Goal: Task Accomplishment & Management: Use online tool/utility

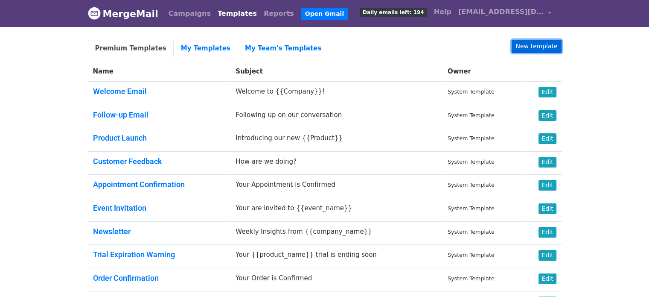
click at [526, 47] on link "New template" at bounding box center [537, 46] width 50 height 13
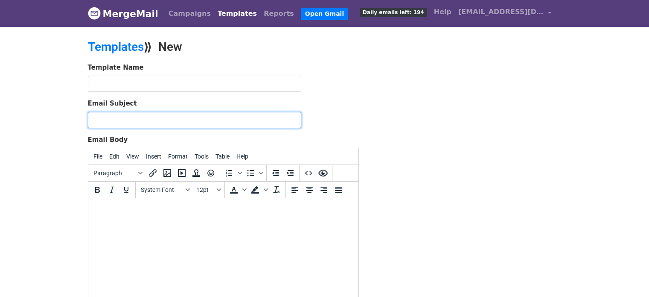
click at [237, 115] on input "Email Subject" at bounding box center [194, 120] width 213 height 16
paste input "⚠️ Fin de la période triennale DPC : dernière ligne droite pour valider vos obl…"
type input "⚠️ Fin de la période triennale DPC : dernière ligne droite pour valider vos obl…"
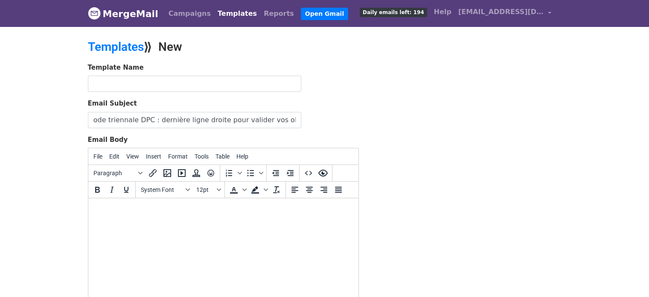
scroll to position [0, 0]
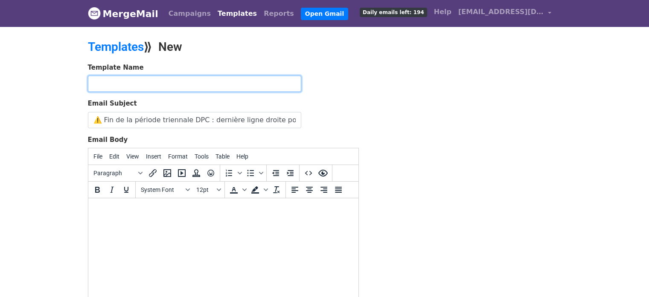
click at [251, 87] on input "text" at bounding box center [194, 84] width 213 height 16
type input "e-learning réunion"
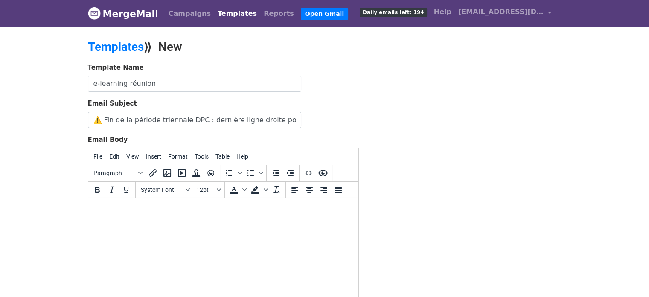
click at [184, 204] on html at bounding box center [223, 209] width 270 height 23
click at [178, 221] on html at bounding box center [223, 209] width 270 height 23
paste body
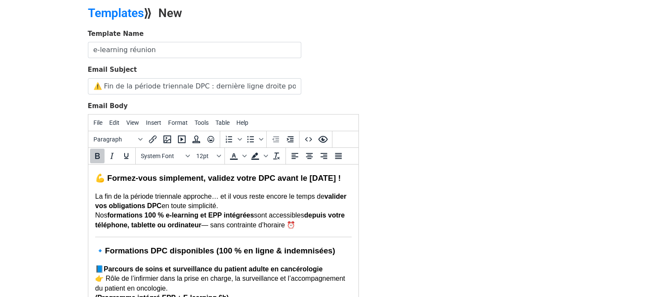
drag, startPoint x: 354, startPoint y: 247, endPoint x: 493, endPoint y: 299, distance: 148.2
click at [222, 50] on input "e-learning réunion" at bounding box center [194, 50] width 213 height 16
click at [131, 47] on input "e-learning réunion/Guyane" at bounding box center [194, 50] width 213 height 16
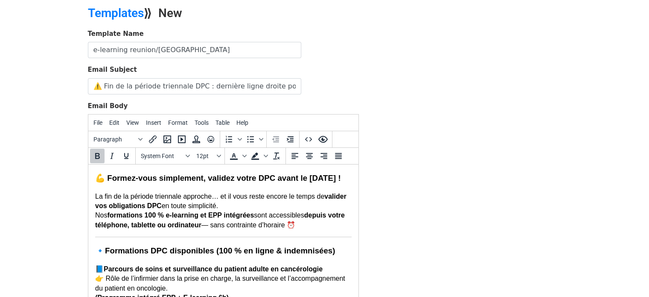
click at [151, 51] on input "e-learning reunion/Guyane" at bounding box center [194, 50] width 213 height 16
drag, startPoint x: 136, startPoint y: 50, endPoint x: 122, endPoint y: 49, distance: 14.1
click at [122, 49] on input "e-learning reunion/Guyane" at bounding box center [194, 50] width 213 height 16
click at [124, 49] on input "e-learning reunion/Guyane" at bounding box center [194, 50] width 213 height 16
click at [140, 47] on input "e-learning la reunion/Guyane" at bounding box center [194, 50] width 213 height 16
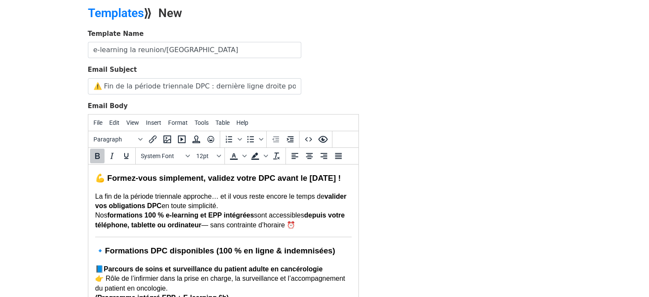
click at [162, 51] on input "e-learning la reunion/Guyane" at bounding box center [194, 50] width 213 height 16
type input "e-learning la réunion/Guyane"
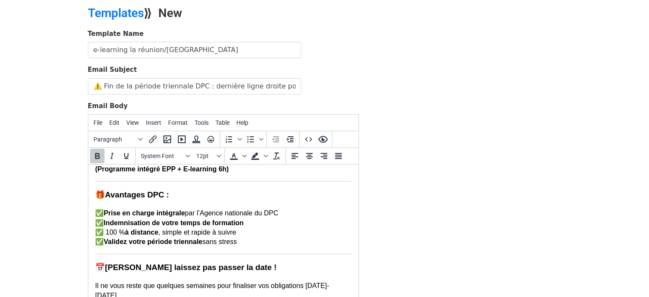
scroll to position [222, 0]
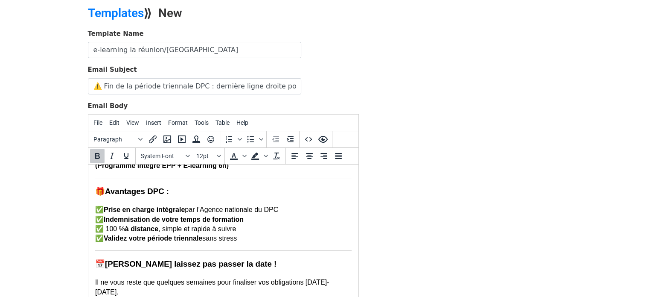
click at [254, 231] on p "✅ Prise en charge intégrale par l’Agence nationale du DPC ✅ Indemnisation de vo…" at bounding box center [223, 224] width 257 height 38
click at [276, 223] on strong "Indemnisation de votre temps de formation de 235,6 pour une formation" at bounding box center [220, 219] width 234 height 7
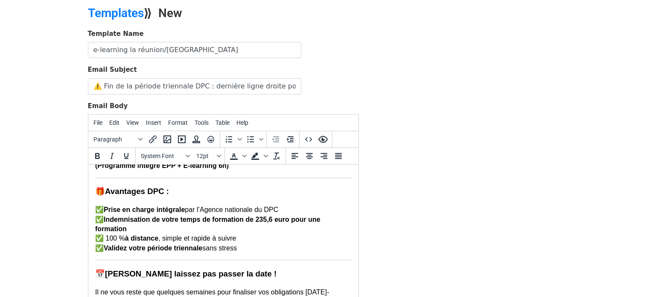
click at [245, 247] on p "✅ Prise en charge intégrale par l’Agence nationale du DPC ✅ Indemnisation de vo…" at bounding box center [223, 229] width 257 height 48
click at [203, 248] on p "✅ Prise en charge intégrale par l’Agence nationale du DPC ✅ Indemnisation de vo…" at bounding box center [223, 229] width 257 height 48
click at [266, 231] on strong "Indemnisation de votre temps de formation de 235,6 euro pour une formation" at bounding box center [207, 224] width 225 height 17
click at [242, 157] on span "Text color" at bounding box center [244, 156] width 7 height 15
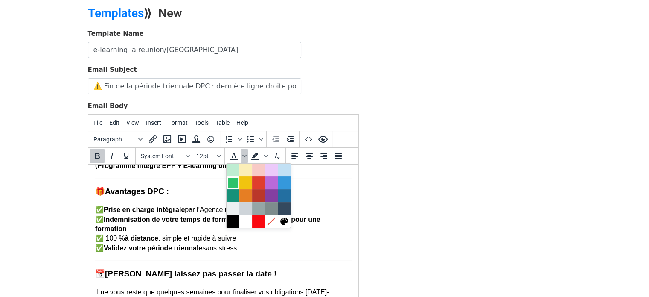
click at [234, 181] on div at bounding box center [233, 183] width 10 height 10
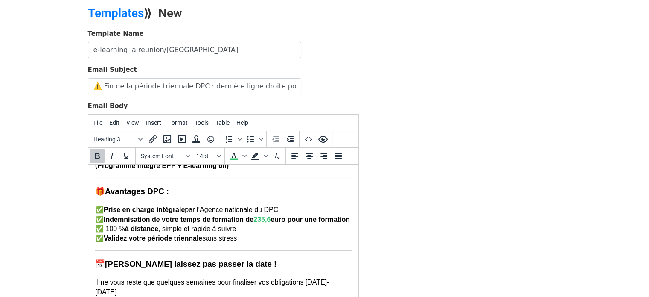
click at [287, 197] on h3 "🎁 Avantages DPC :" at bounding box center [223, 191] width 257 height 11
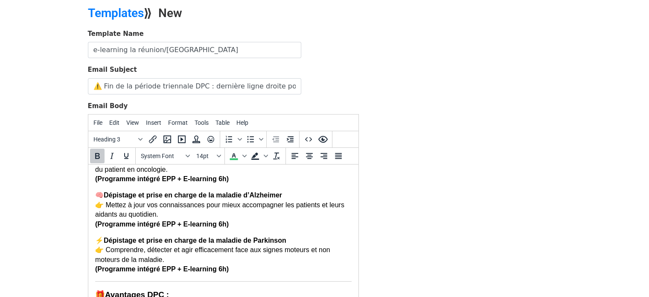
scroll to position [123, 0]
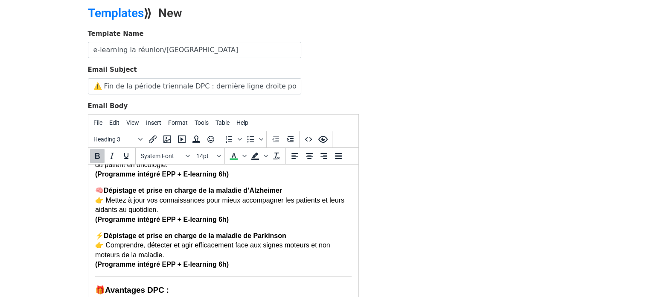
drag, startPoint x: 355, startPoint y: 233, endPoint x: 447, endPoint y: 374, distance: 168.6
drag, startPoint x: 104, startPoint y: 202, endPoint x: 98, endPoint y: 202, distance: 6.0
click at [98, 202] on p "🧠 Dépistage et prise en charge de la maladie d’Alzheimer 👉 Mettez à jour vos co…" at bounding box center [223, 205] width 257 height 38
click at [218, 155] on icon "Font sizes" at bounding box center [219, 156] width 4 height 4
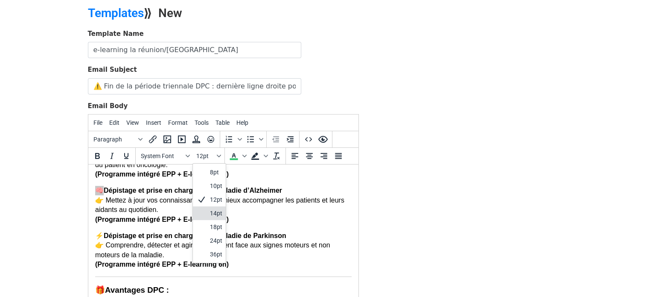
click at [219, 210] on div "14pt" at bounding box center [216, 213] width 12 height 10
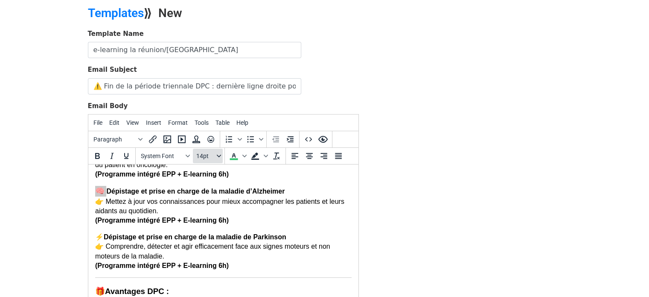
click at [215, 155] on button "14pt" at bounding box center [208, 156] width 30 height 15
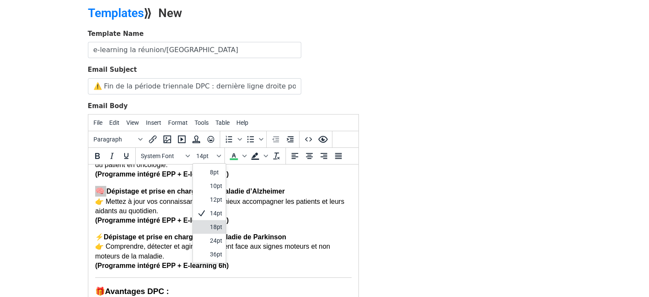
click at [211, 222] on div "18pt" at bounding box center [216, 227] width 12 height 10
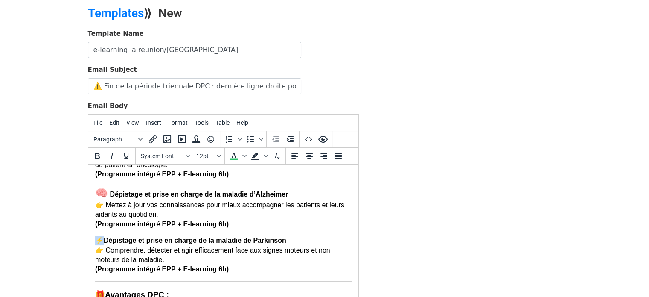
drag, startPoint x: 103, startPoint y: 250, endPoint x: 95, endPoint y: 251, distance: 7.7
click at [95, 251] on p "⚡ Dépistage et prise en charge de la maladie de Parkinson 👉 Comprendre, détecte…" at bounding box center [223, 255] width 257 height 38
drag, startPoint x: 297, startPoint y: 323, endPoint x: 211, endPoint y: 213, distance: 139.0
click at [213, 157] on span "12pt" at bounding box center [205, 155] width 19 height 7
click at [212, 230] on div "18pt" at bounding box center [209, 227] width 33 height 14
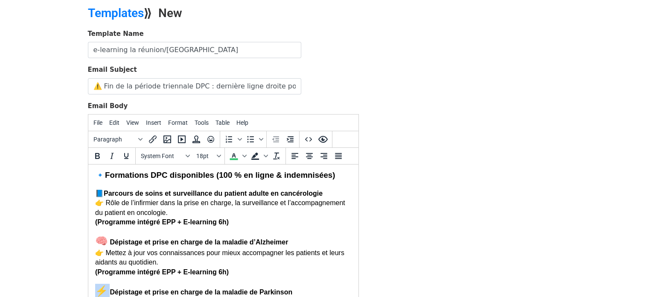
scroll to position [71, 0]
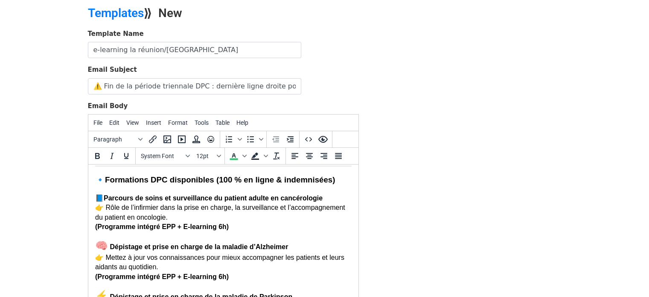
click at [105, 202] on strong "Parcours de soins et surveillance du patient adulte en cancérologie" at bounding box center [212, 197] width 219 height 7
drag, startPoint x: 105, startPoint y: 209, endPoint x: 98, endPoint y: 209, distance: 7.3
click at [98, 209] on p "📘 Parcours de soins et surveillance du patient adulte en cancérologie 👉 Rôle de…" at bounding box center [223, 212] width 257 height 38
click at [220, 154] on icon "Font sizes" at bounding box center [219, 156] width 4 height 4
click at [215, 213] on div "14pt" at bounding box center [216, 213] width 12 height 10
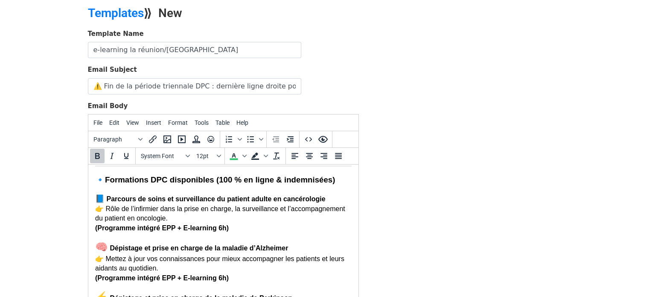
click at [184, 202] on strong "Parcours de soins et surveillance du patient adulte en cancérologie" at bounding box center [215, 198] width 219 height 7
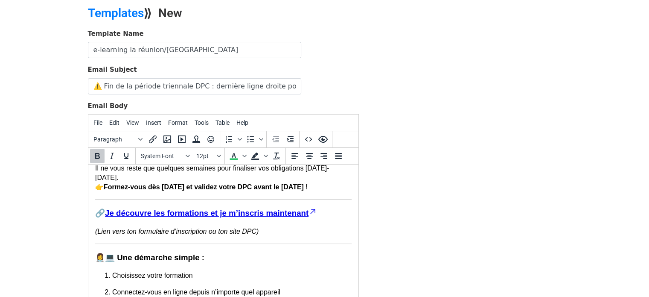
scroll to position [350, 0]
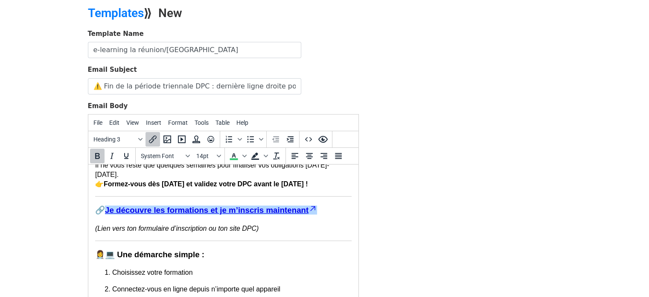
click at [298, 214] on link "Je découvre les formations et je m’inscris maintenant" at bounding box center [211, 209] width 212 height 9
click at [149, 136] on icon "Insert/edit link" at bounding box center [153, 139] width 10 height 10
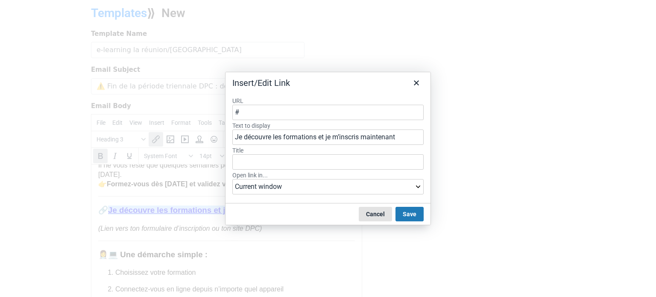
click at [376, 209] on button "Cancel" at bounding box center [375, 214] width 33 height 15
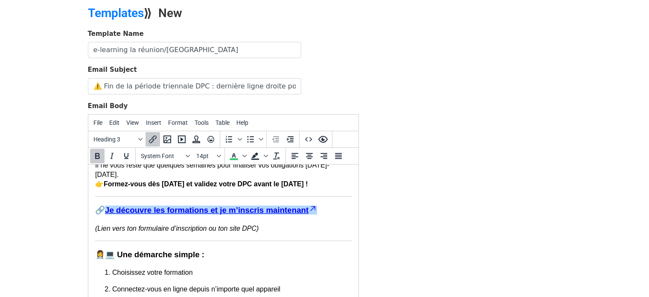
click at [392, 246] on div "Template Name e-learning la réunion/Guyane Email Subject ⚠️ Fin de la période t…" at bounding box center [325, 179] width 487 height 301
click at [149, 139] on icon "Insert/edit link" at bounding box center [153, 139] width 10 height 10
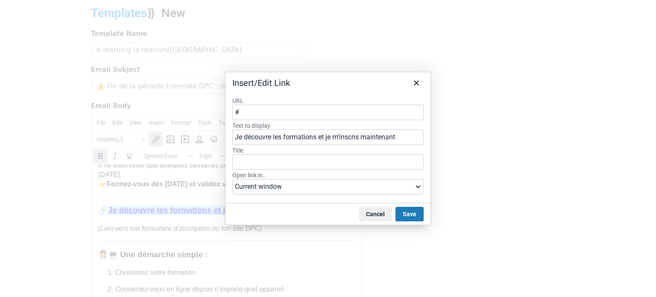
click at [148, 203] on div at bounding box center [328, 148] width 656 height 297
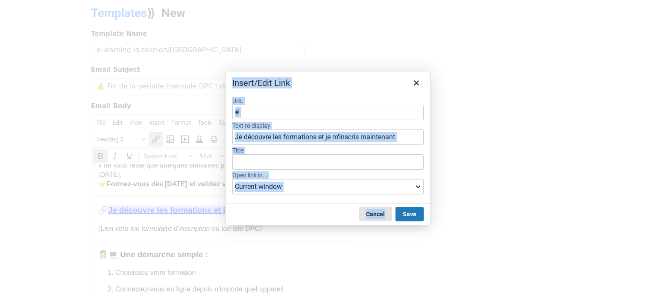
drag, startPoint x: 148, startPoint y: 203, endPoint x: 367, endPoint y: 208, distance: 219.1
click at [367, 208] on div "Insert/Edit Link URL # Text to display Je découvre les formations et je m’inscr…" at bounding box center [328, 148] width 656 height 297
click at [367, 208] on button "Cancel" at bounding box center [375, 214] width 33 height 15
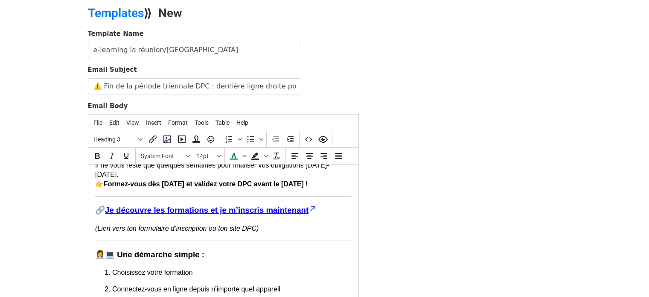
click at [102, 216] on h3 "🔗 Je découvre les formations et je m’inscris maintenant" at bounding box center [223, 210] width 257 height 12
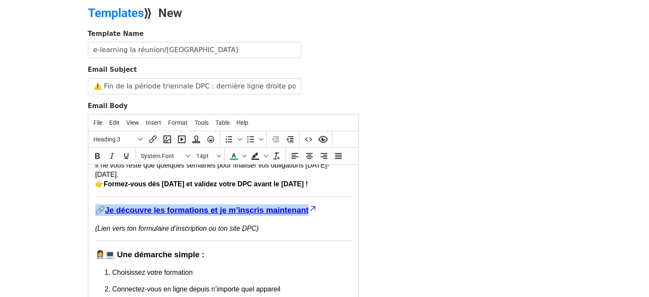
drag, startPoint x: 97, startPoint y: 220, endPoint x: 331, endPoint y: 221, distance: 234.0
click at [331, 216] on h3 "🔗 Je découvre les formations et je m’inscris maintenant" at bounding box center [223, 210] width 257 height 12
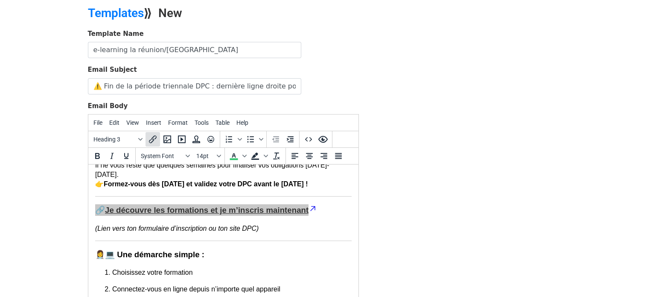
click at [155, 140] on icon "Insert/edit link" at bounding box center [153, 139] width 10 height 10
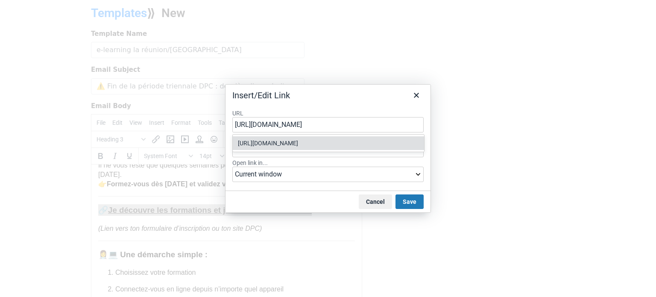
type input "https://tally.so/r/w49x8O"
click at [371, 160] on label "Open link in..." at bounding box center [327, 163] width 191 height 8
click at [371, 167] on select "Current window New window" at bounding box center [327, 174] width 191 height 15
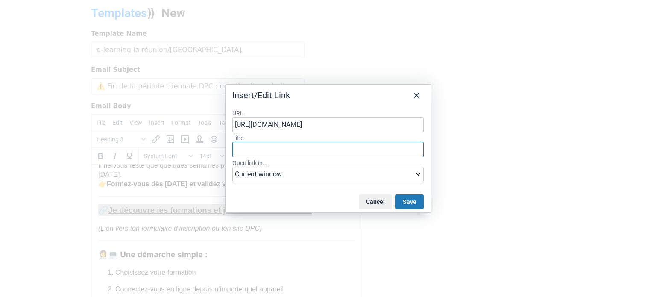
click at [352, 154] on input "Title" at bounding box center [327, 149] width 191 height 15
type input "Ca m'intéresse"
click at [402, 199] on button "Save" at bounding box center [409, 201] width 28 height 15
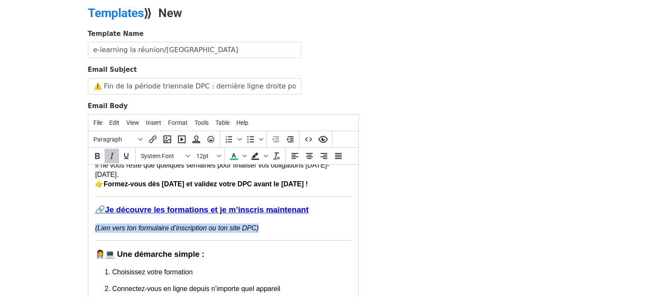
drag, startPoint x: 264, startPoint y: 241, endPoint x: 175, endPoint y: 403, distance: 185.2
click at [88, 240] on html "💪 Formez-vous simplement, validez votre DPC avant le 31 décembre ! La fin de la…" at bounding box center [223, 77] width 270 height 526
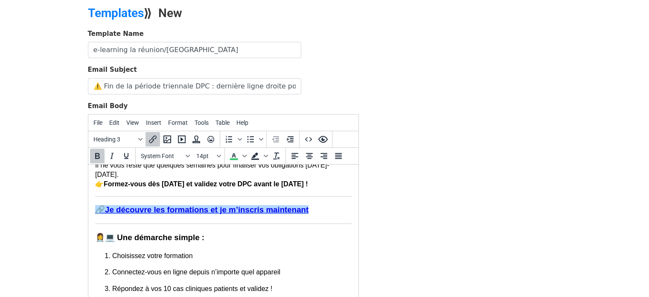
click at [335, 215] on h3 "🔗 Je découvre les formations et je m’inscris maintenant﻿" at bounding box center [223, 209] width 257 height 11
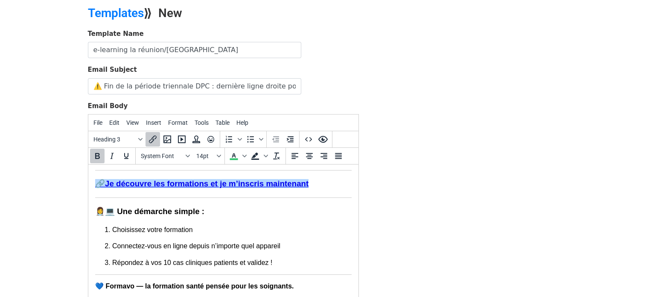
scroll to position [386, 0]
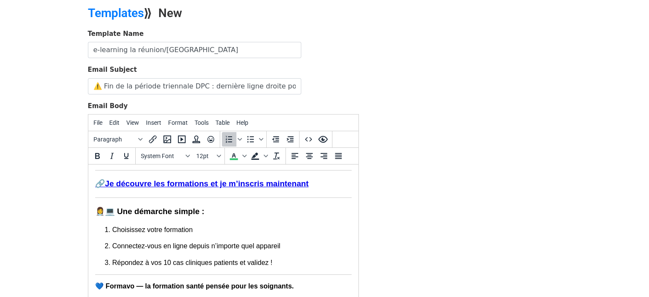
click at [292, 247] on p "Connectez-vous en ligne depuis n’importe quel appareil" at bounding box center [232, 245] width 240 height 9
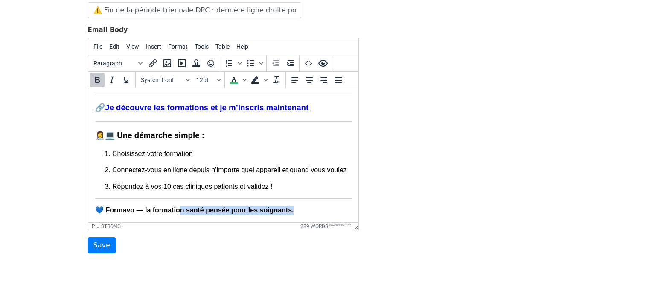
scroll to position [114, 0]
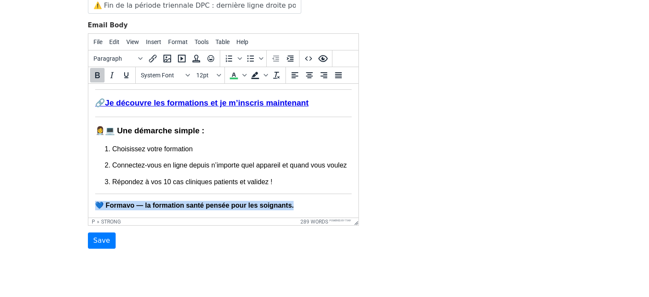
drag, startPoint x: 302, startPoint y: 207, endPoint x: 98, endPoint y: 209, distance: 204.1
click at [98, 209] on p "💙 Formavo — la formation santé pensée pour les soignants." at bounding box center [223, 205] width 257 height 9
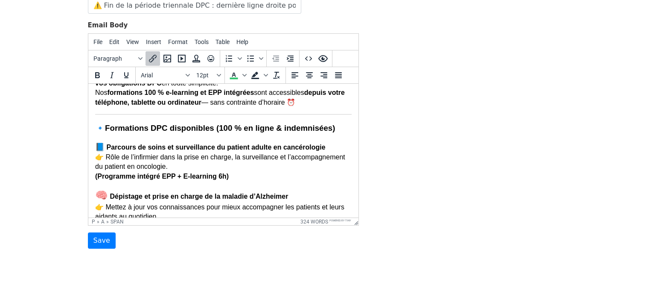
scroll to position [0, 0]
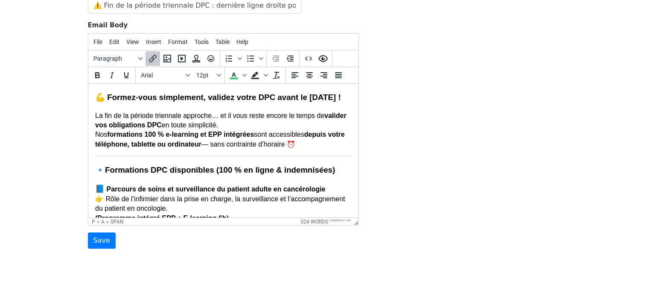
drag, startPoint x: 355, startPoint y: 198, endPoint x: 463, endPoint y: 173, distance: 110.9
click at [329, 56] on button "Preview" at bounding box center [323, 58] width 15 height 15
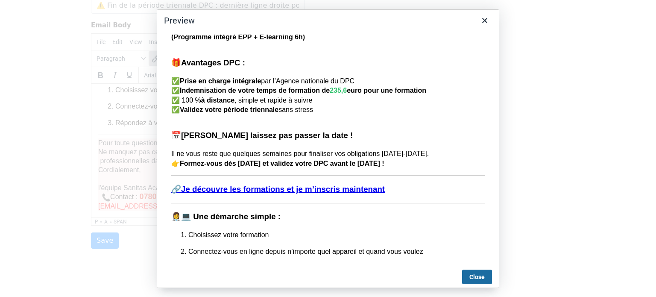
scroll to position [220, 0]
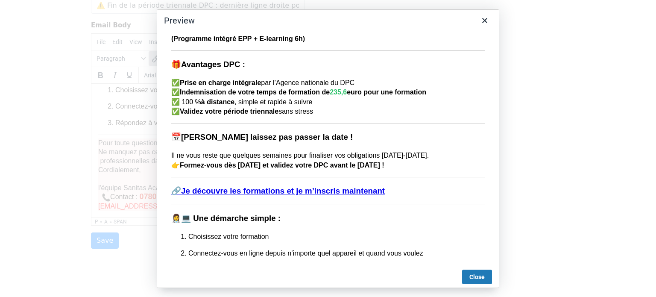
click at [367, 186] on strong "Je découvre les formations et je m’inscris maintenant" at bounding box center [283, 190] width 204 height 9
click at [306, 186] on strong "Je découvre les formations et je m’inscris maintenant" at bounding box center [283, 190] width 204 height 9
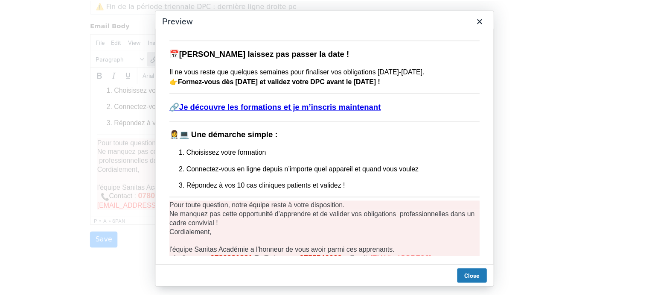
scroll to position [317, 0]
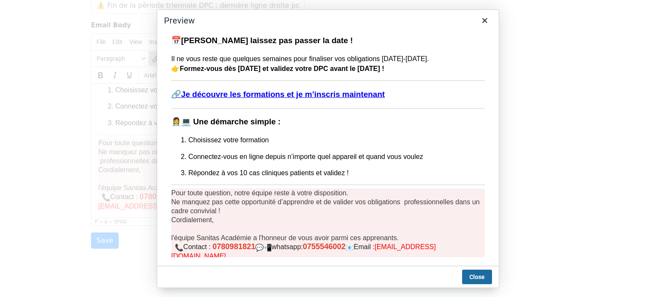
click at [470, 276] on button "Close" at bounding box center [477, 276] width 30 height 15
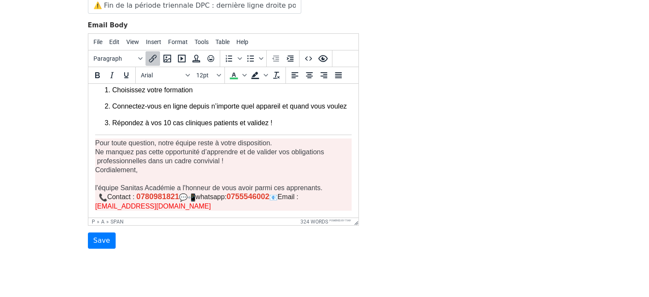
scroll to position [328, 0]
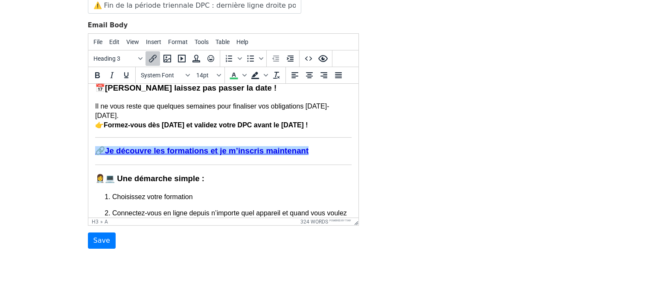
drag, startPoint x: 322, startPoint y: 161, endPoint x: 104, endPoint y: 157, distance: 218.6
click at [104, 156] on h3 "🔗 Je découvre les formations et je m’inscris maintenant﻿" at bounding box center [223, 150] width 257 height 11
click at [243, 73] on icon "Text color" at bounding box center [245, 75] width 4 height 4
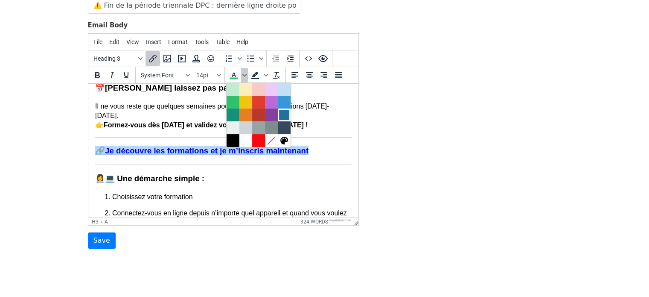
click at [282, 114] on div at bounding box center [284, 115] width 10 height 10
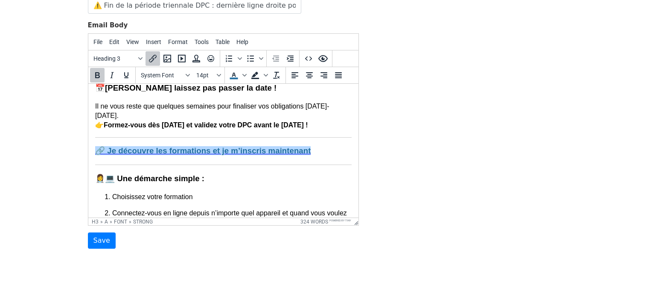
click at [231, 155] on body "💪 Formez-vous simplement, validez votre DPC avant le 31 décembre ! La fin de la…" at bounding box center [223, 40] width 257 height 554
click at [265, 79] on span "Background color" at bounding box center [266, 75] width 7 height 15
drag, startPoint x: 319, startPoint y: 162, endPoint x: 99, endPoint y: 157, distance: 220.4
click at [99, 156] on h3 "🔗 Je découvre les formations et je m’inscris maintenant﻿" at bounding box center [223, 150] width 257 height 11
click at [263, 72] on span "Background color" at bounding box center [266, 75] width 7 height 15
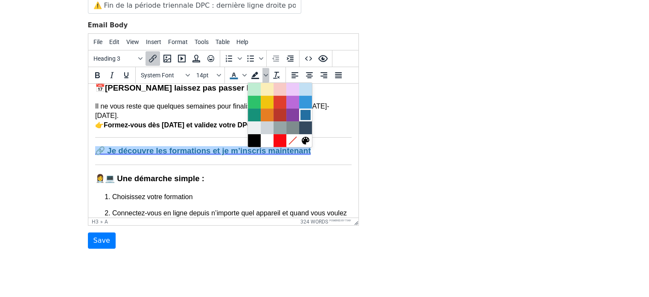
click at [306, 116] on div at bounding box center [306, 115] width 10 height 10
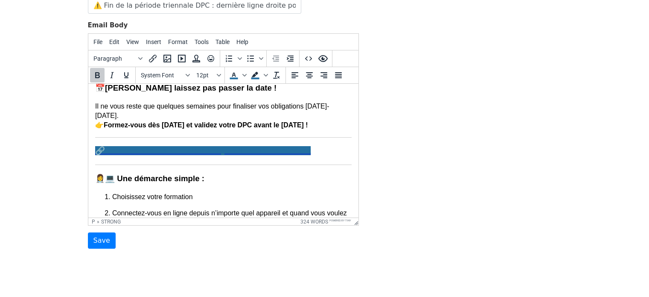
click at [291, 129] on strong "Formez-vous dès aujourd’hui et validez votre DPC avant le 31 décembre !" at bounding box center [205, 124] width 205 height 7
drag, startPoint x: 319, startPoint y: 160, endPoint x: 101, endPoint y: 157, distance: 217.8
click at [101, 156] on h3 "🔗 Je découvre les formations et je m’inscris maintenant﻿" at bounding box center [223, 150] width 257 height 11
click at [244, 73] on icon "Text color" at bounding box center [245, 75] width 4 height 4
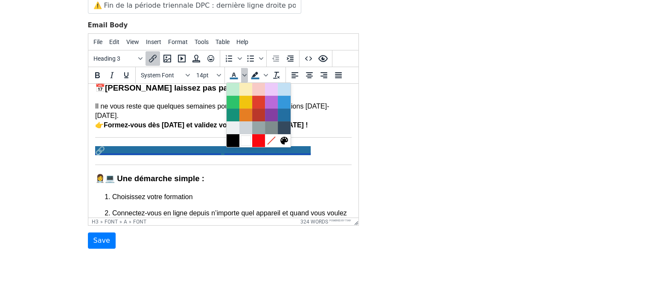
click at [246, 139] on div at bounding box center [246, 140] width 10 height 10
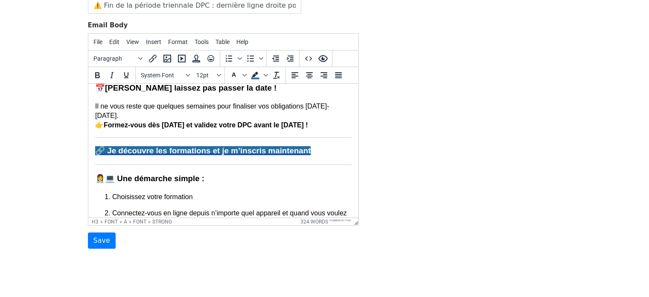
click at [261, 145] on body "💪 Formez-vous simplement, validez votre DPC avant le 31 décembre ! La fin de la…" at bounding box center [223, 40] width 257 height 554
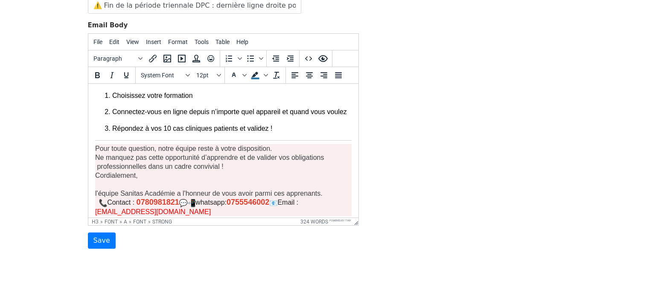
scroll to position [446, 0]
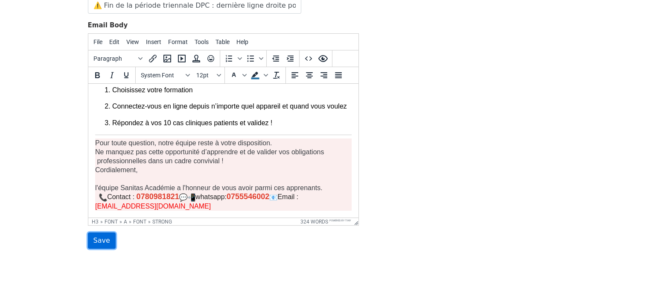
click at [100, 237] on input "Save" at bounding box center [102, 240] width 28 height 16
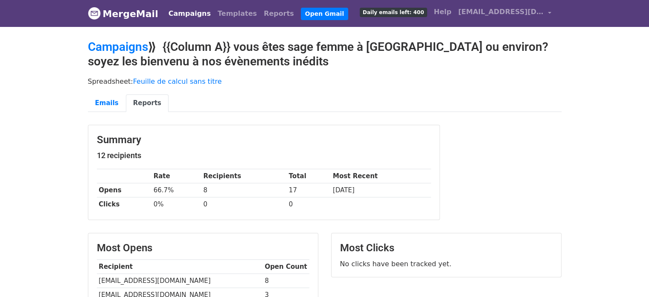
click at [152, 282] on td "[EMAIL_ADDRESS][DOMAIN_NAME]" at bounding box center [180, 281] width 166 height 14
click at [152, 282] on td "pierre.emma@orange.fr" at bounding box center [180, 281] width 166 height 14
copy tr "pierre.emma@orange.fr"
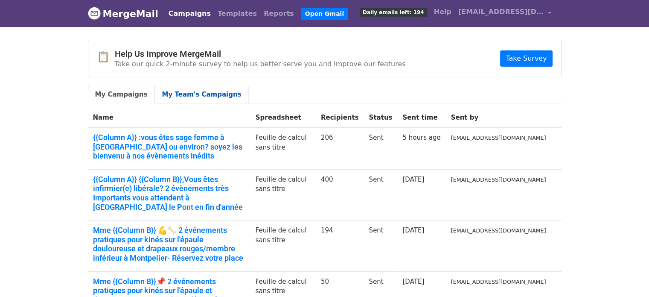
click at [186, 94] on link "My Team's Campaigns" at bounding box center [202, 95] width 94 height 18
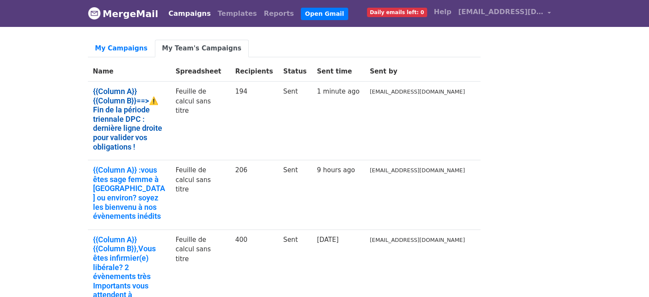
click at [145, 92] on link "{{Column A}} {{Column B}}==>⚠️ Fin de la période triennale DPC : dernière ligne…" at bounding box center [129, 119] width 73 height 64
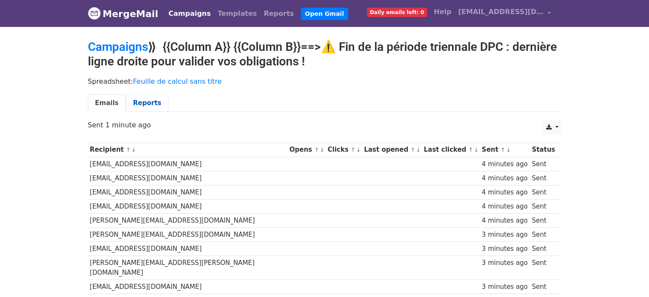
click at [144, 99] on link "Reports" at bounding box center [147, 103] width 43 height 18
click at [140, 103] on link "Reports" at bounding box center [147, 103] width 43 height 18
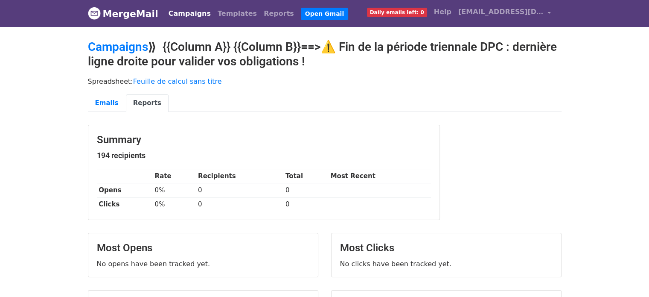
click at [171, 8] on link "Campaigns" at bounding box center [189, 13] width 49 height 17
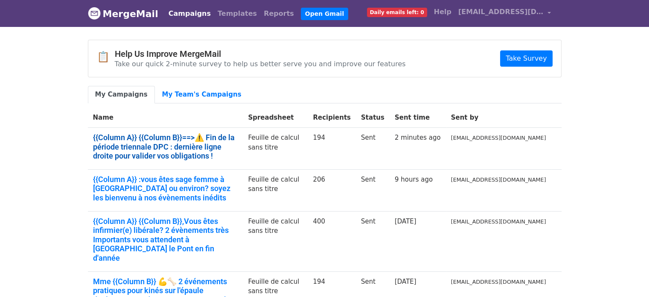
click at [183, 150] on link "{{Column A}} {{Column B}}==>⚠️ Fin de la période triennale DPC : dernière ligne…" at bounding box center [165, 147] width 145 height 28
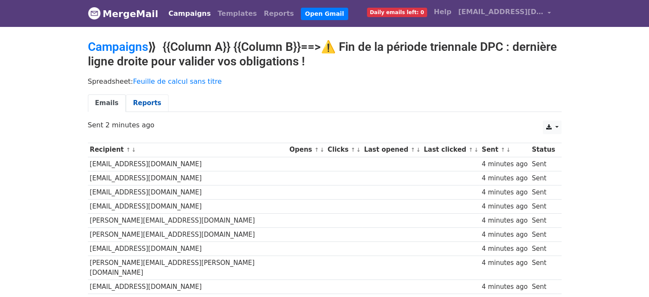
click at [149, 102] on link "Reports" at bounding box center [147, 103] width 43 height 18
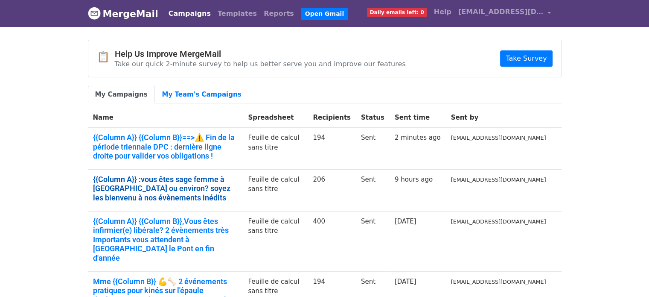
click at [146, 177] on link "{{Column A}} :vous êtes sage femme à [GEOGRAPHIC_DATA] ou environ? soyez les bi…" at bounding box center [165, 189] width 145 height 28
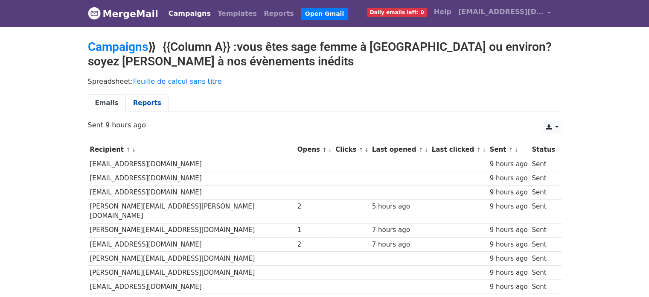
click at [150, 105] on link "Reports" at bounding box center [147, 103] width 43 height 18
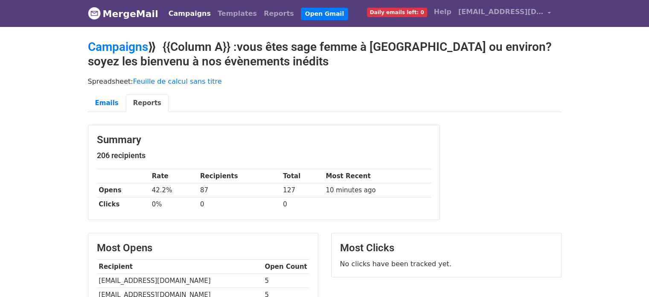
click at [178, 17] on link "Campaigns" at bounding box center [189, 13] width 49 height 17
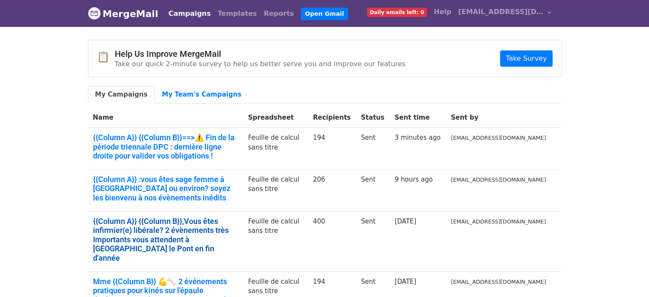
click at [196, 223] on link "{{Column A}} {{Column B}},Vous êtes infirmier(e) libérale? 2 évènements très Im…" at bounding box center [165, 239] width 145 height 46
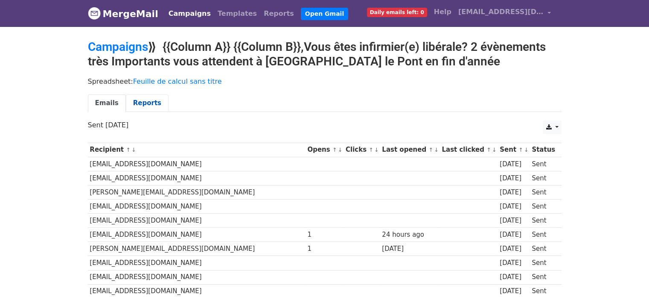
drag, startPoint x: 0, startPoint y: 0, endPoint x: 147, endPoint y: 99, distance: 177.3
click at [147, 99] on link "Reports" at bounding box center [147, 103] width 43 height 18
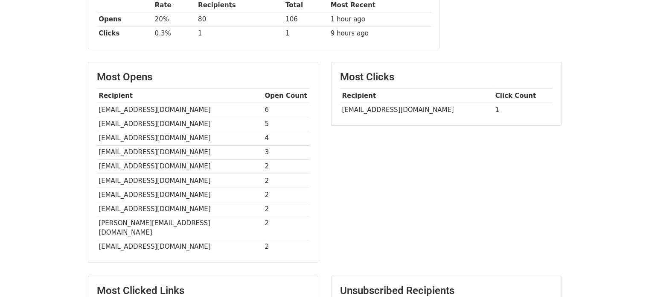
scroll to position [205, 0]
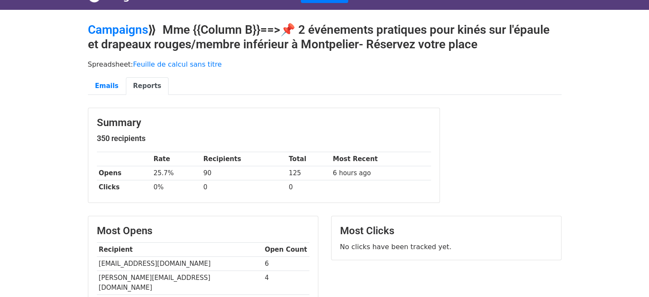
scroll to position [51, 0]
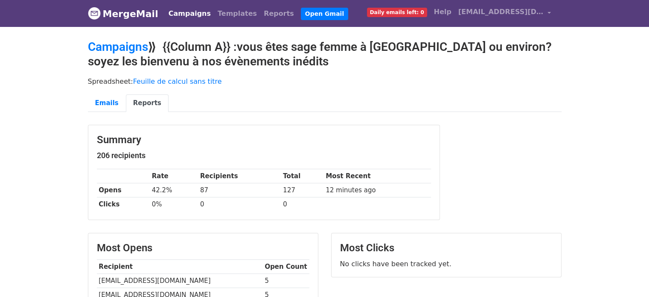
click at [184, 18] on link "Campaigns" at bounding box center [189, 13] width 49 height 17
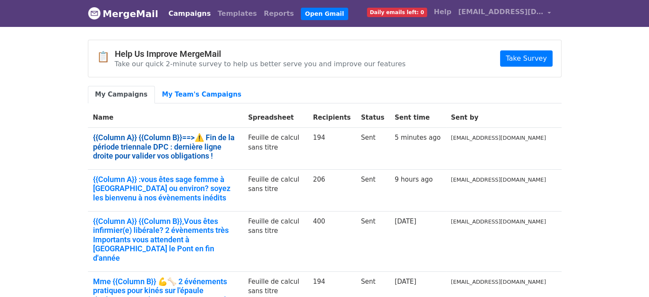
click at [184, 139] on link "{{Column A}} {{Column B}}==>⚠️ Fin de la période triennale DPC : dernière ligne…" at bounding box center [165, 147] width 145 height 28
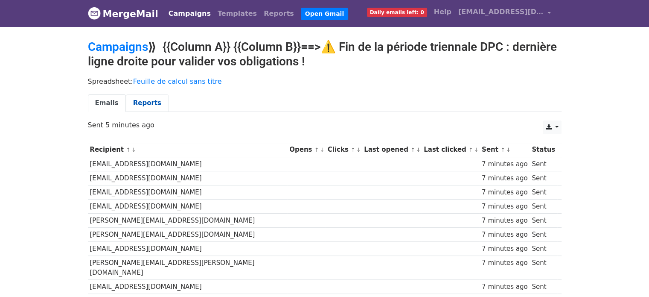
click at [149, 100] on link "Reports" at bounding box center [147, 103] width 43 height 18
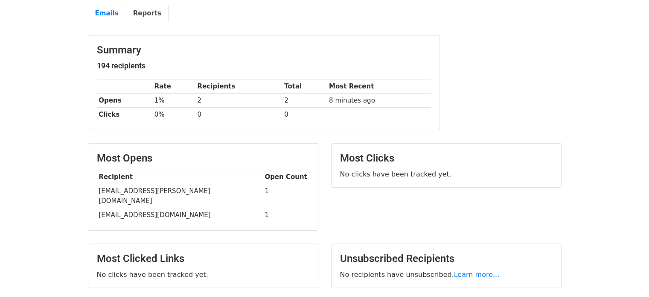
scroll to position [91, 0]
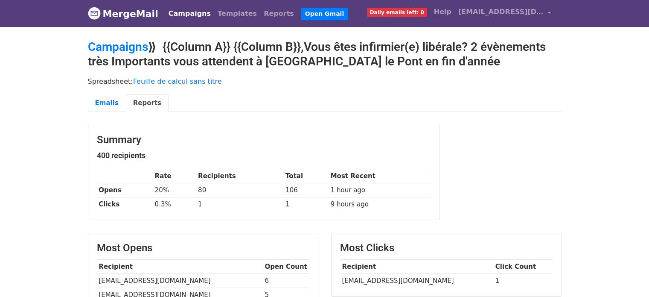
click at [183, 12] on link "Campaigns" at bounding box center [189, 13] width 49 height 17
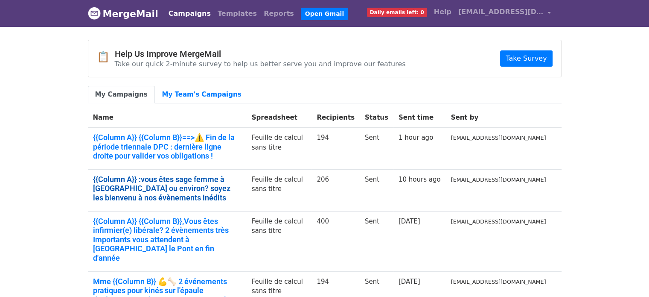
click at [164, 180] on link "{{Column A}} :vous êtes sage femme à Marseille ou environ? soyez les bienvenu à…" at bounding box center [167, 189] width 149 height 28
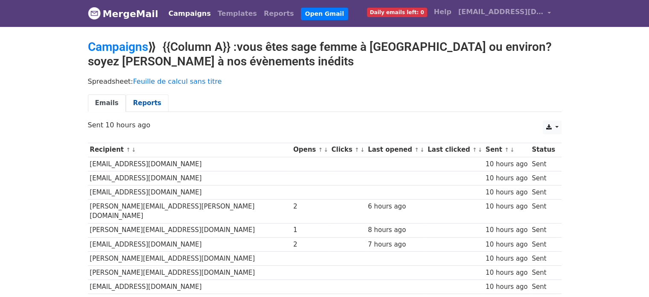
click at [143, 108] on link "Reports" at bounding box center [147, 103] width 43 height 18
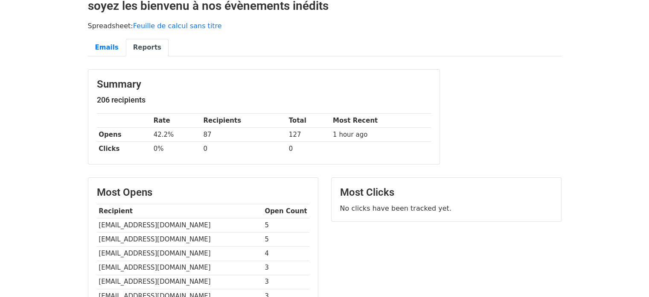
scroll to position [57, 0]
